Goal: Navigation & Orientation: Find specific page/section

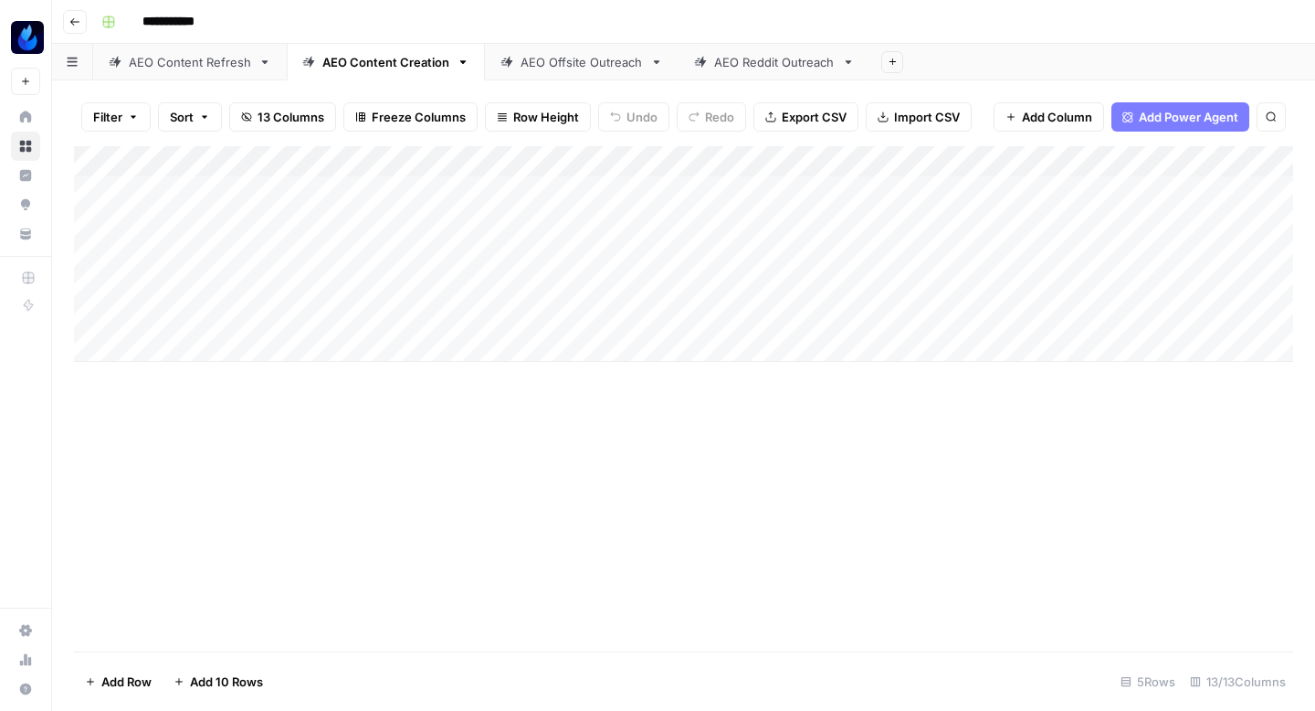
click at [72, 22] on icon "button" at bounding box center [74, 21] width 9 height 7
